Goal: Obtain resource: Download file/media

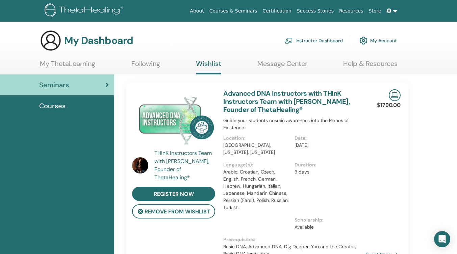
click at [50, 105] on span "Courses" at bounding box center [52, 106] width 26 height 10
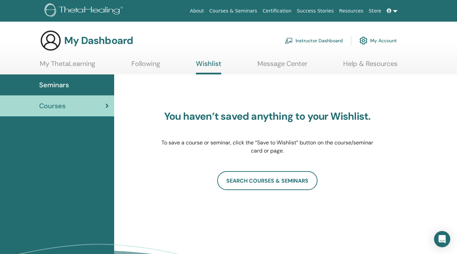
click at [60, 86] on span "Seminars" at bounding box center [54, 85] width 30 height 10
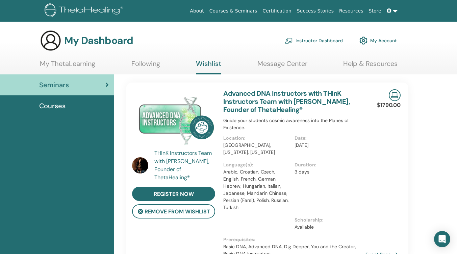
click at [65, 63] on link "My ThetaLearning" at bounding box center [67, 65] width 55 height 13
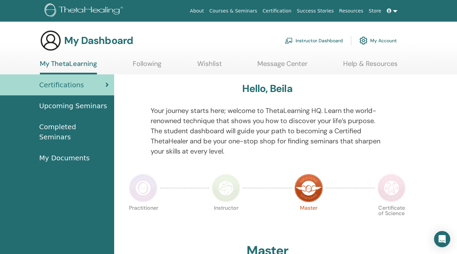
click at [79, 126] on span "Completed Seminars" at bounding box center [74, 132] width 70 height 20
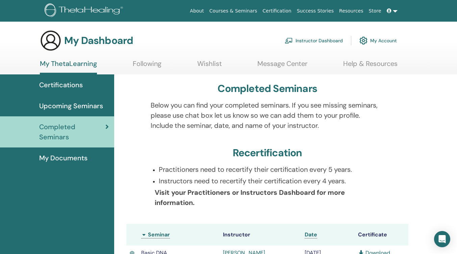
click at [67, 161] on span "My Documents" at bounding box center [63, 158] width 48 height 10
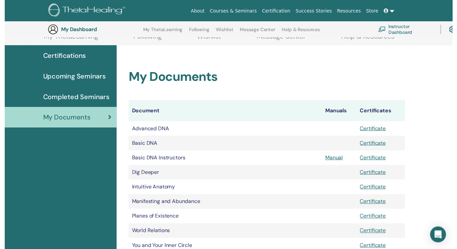
scroll to position [84, 0]
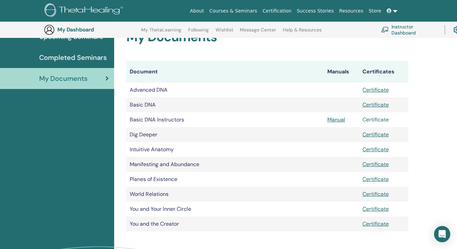
click at [379, 120] on link "Certificate" at bounding box center [375, 119] width 26 height 7
click at [336, 120] on link "Manual" at bounding box center [336, 119] width 18 height 7
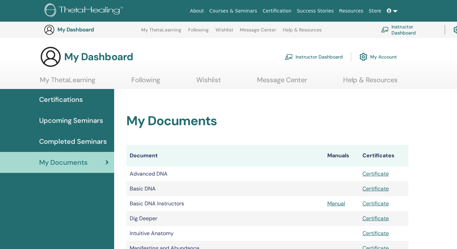
scroll to position [84, 0]
